Goal: Use online tool/utility

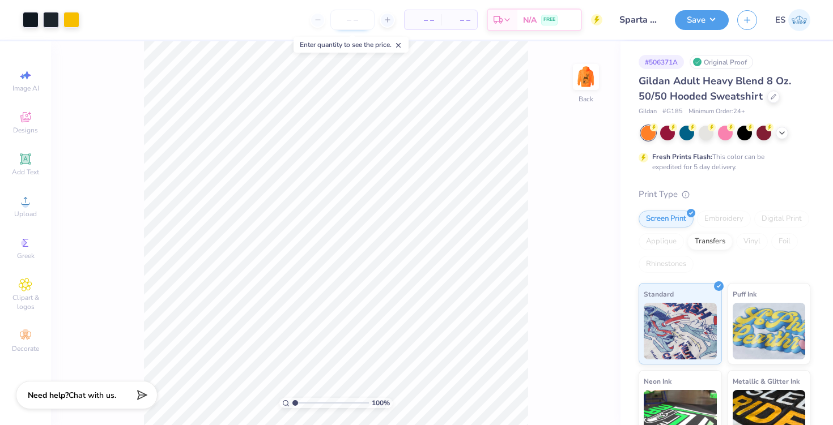
click at [350, 20] on input "number" at bounding box center [352, 20] width 44 height 20
type input "1"
type input "2"
type input "3"
type input "40"
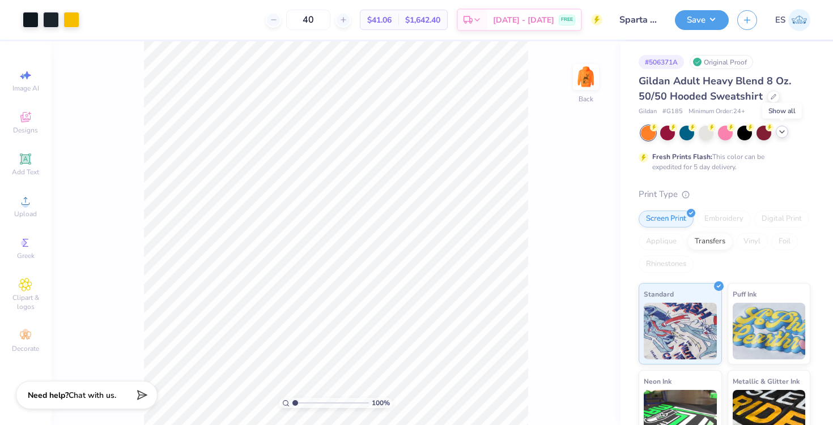
click at [784, 129] on icon at bounding box center [781, 131] width 9 height 9
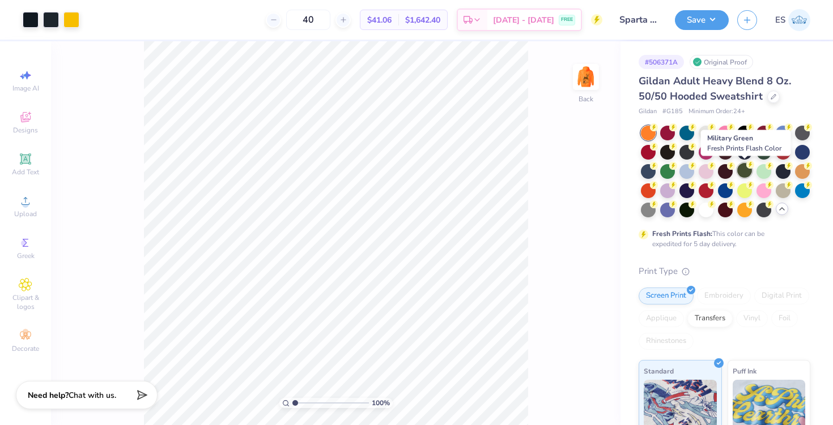
click at [738, 170] on div at bounding box center [744, 170] width 15 height 15
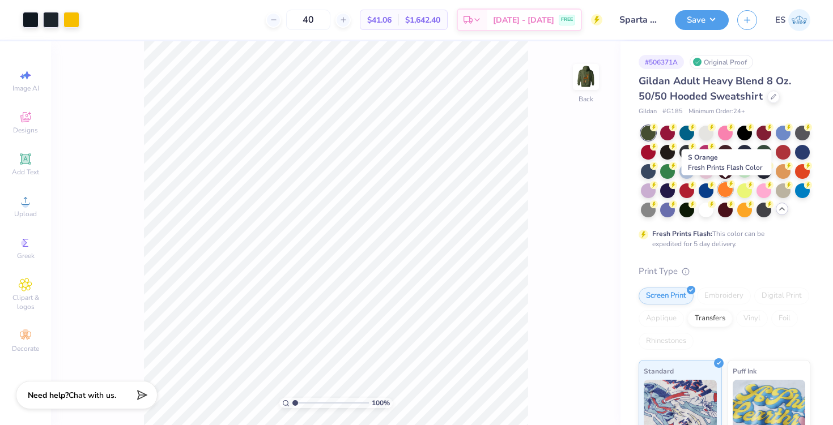
click at [729, 190] on div at bounding box center [725, 189] width 15 height 15
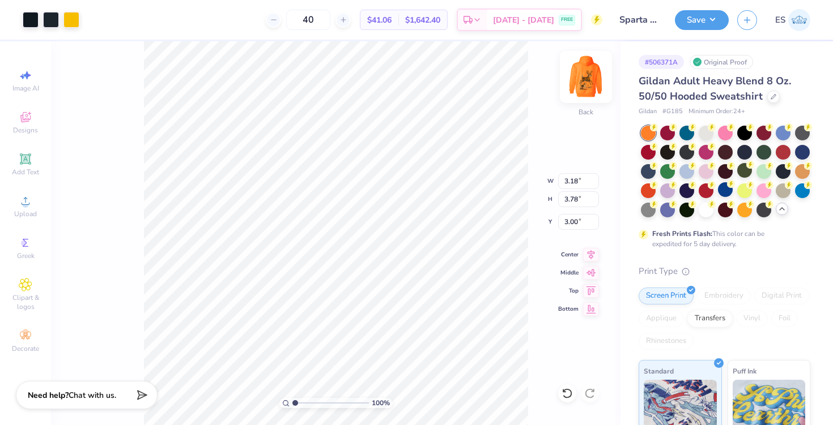
click at [583, 85] on img at bounding box center [585, 76] width 45 height 45
